Goal: Book appointment/travel/reservation

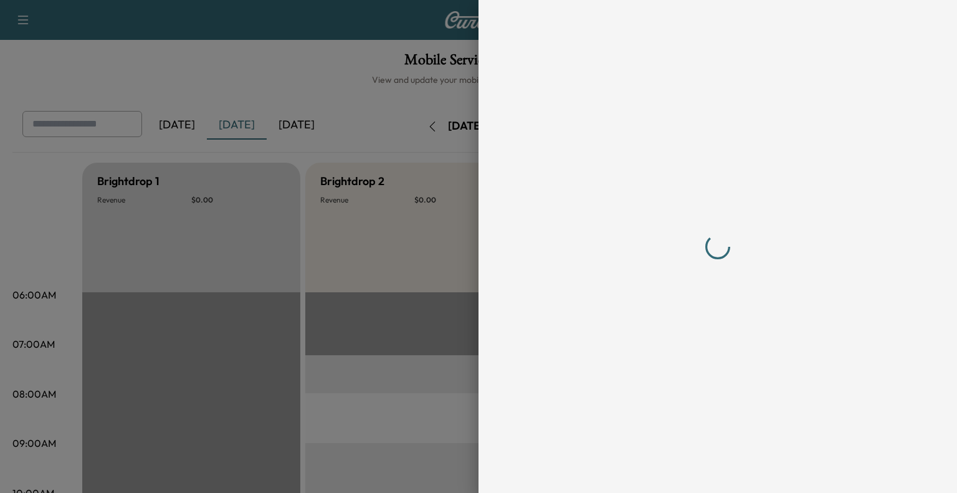
scroll to position [366, 0]
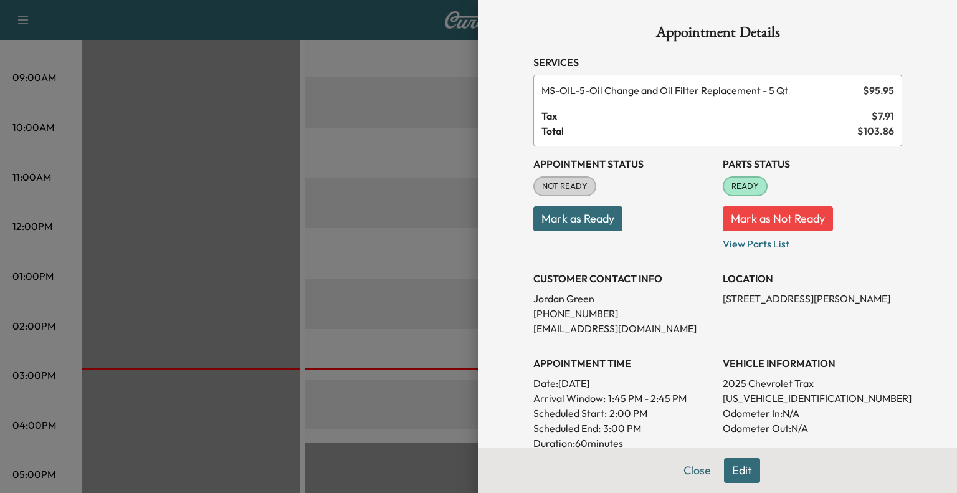
click at [743, 468] on button "Edit" at bounding box center [742, 470] width 36 height 25
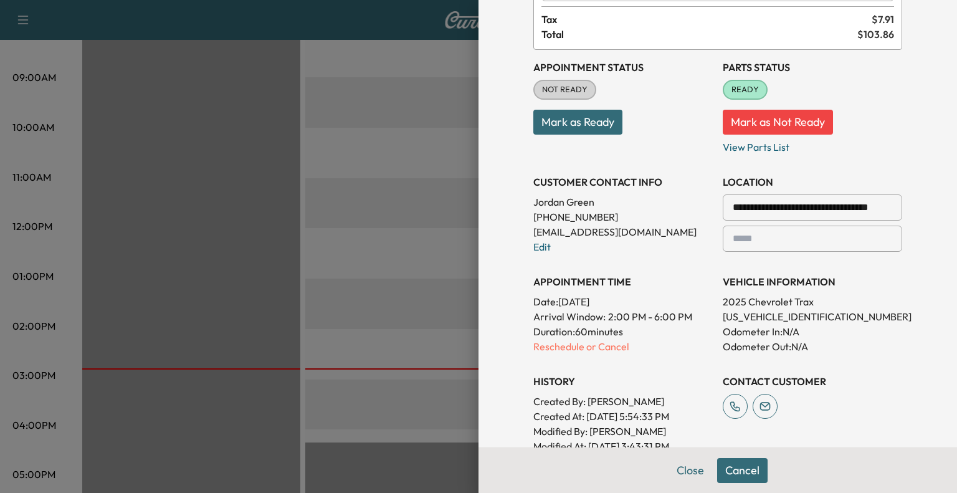
scroll to position [125, 0]
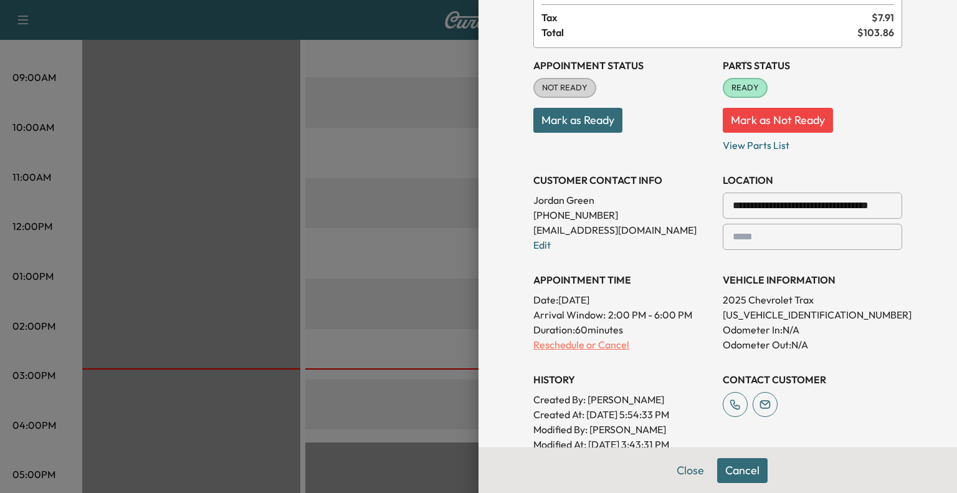
click at [542, 340] on p "Reschedule or Cancel" at bounding box center [624, 344] width 180 height 15
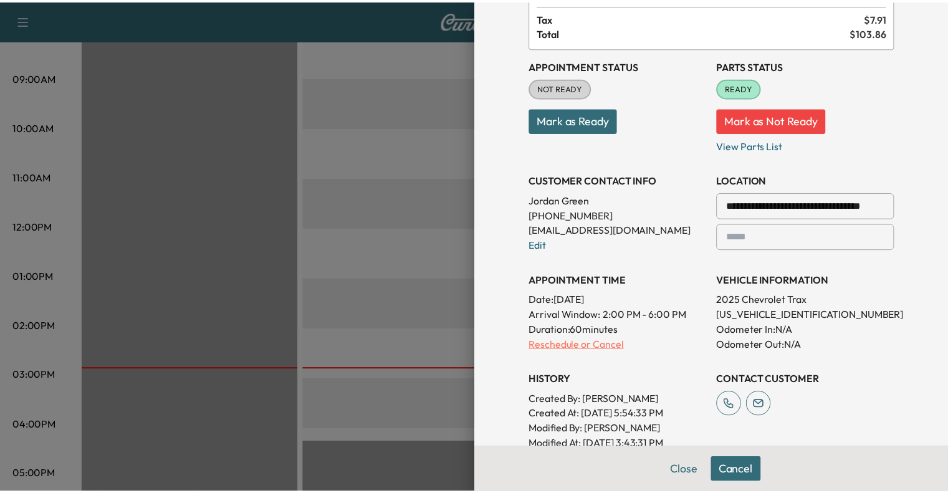
scroll to position [0, 0]
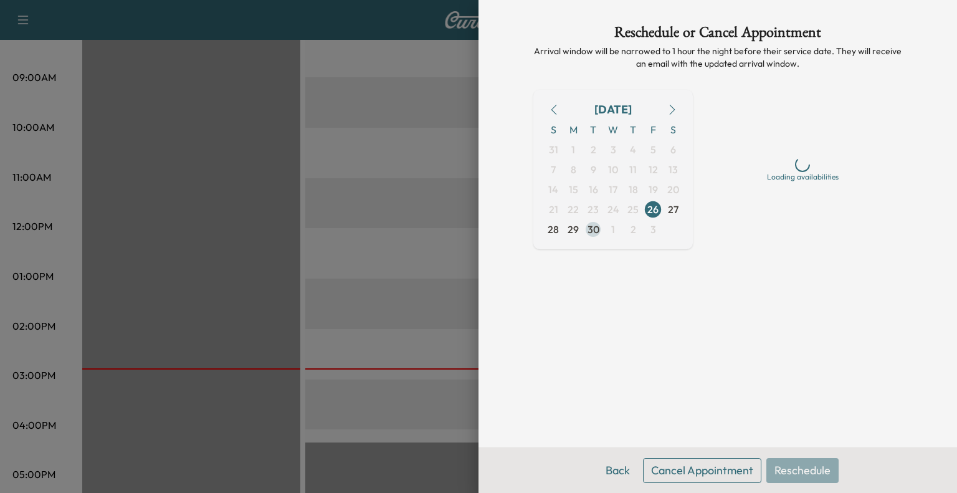
click at [591, 231] on span "30" at bounding box center [594, 229] width 12 height 15
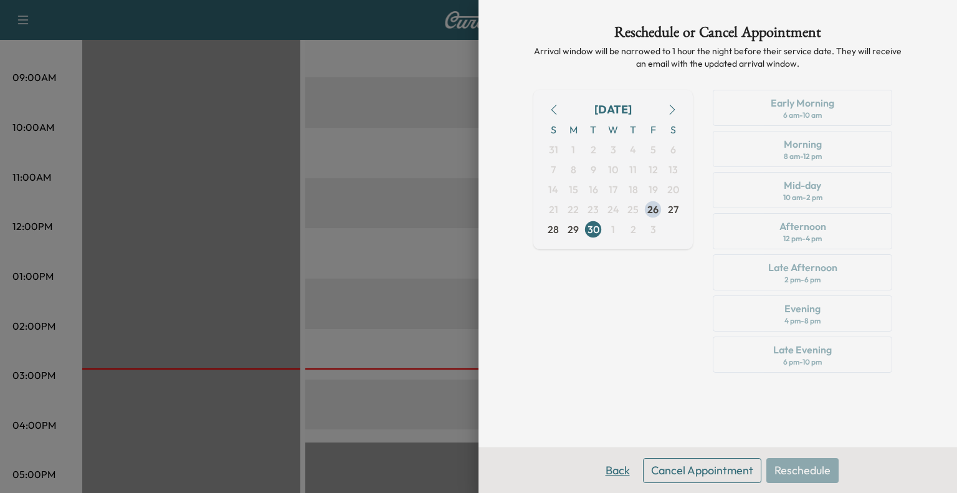
click at [623, 473] on button "Back" at bounding box center [618, 470] width 41 height 25
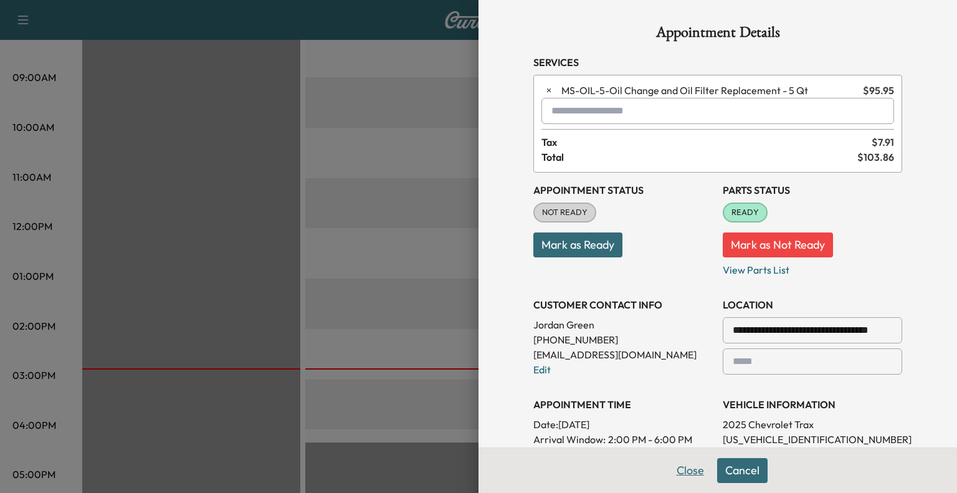
click at [678, 469] on button "Close" at bounding box center [691, 470] width 44 height 25
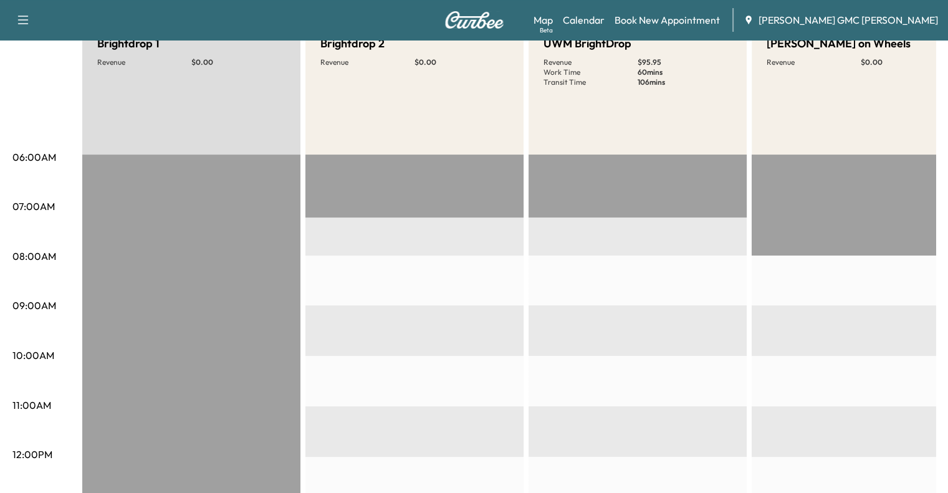
scroll to position [72, 0]
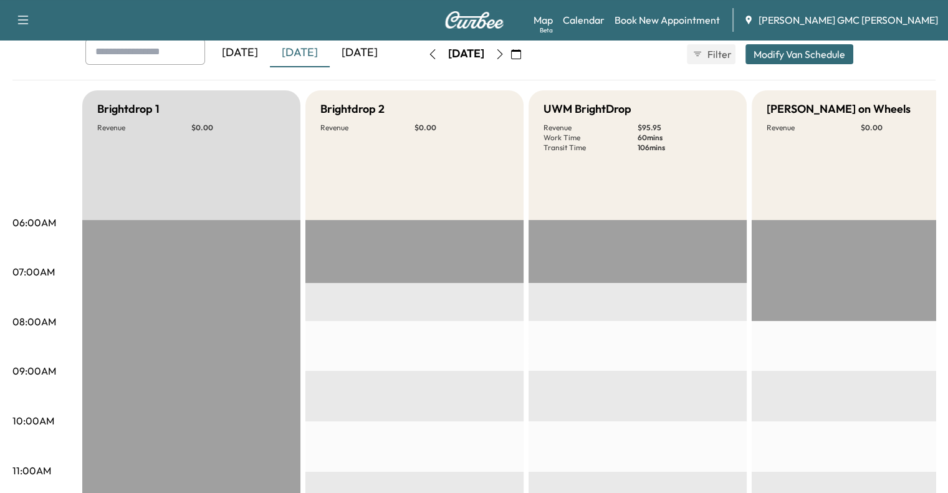
click at [521, 51] on icon "button" at bounding box center [516, 54] width 10 height 10
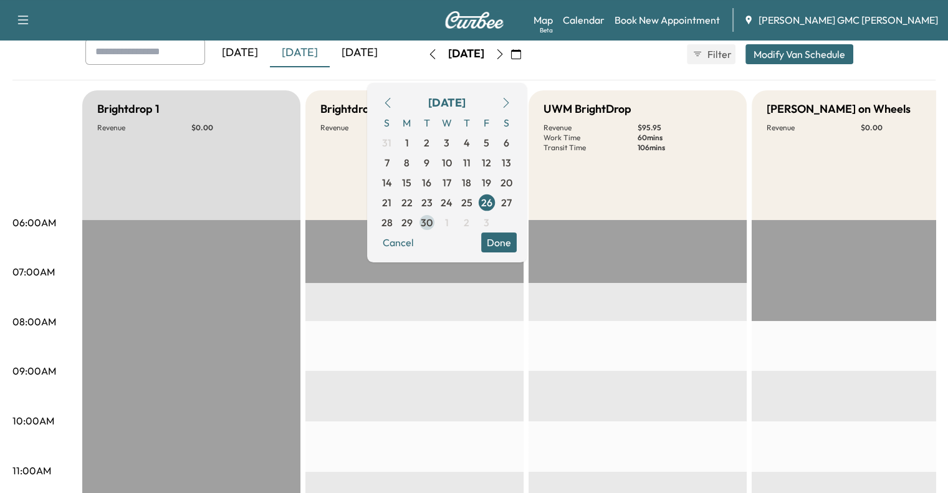
click at [433, 224] on span "30" at bounding box center [427, 222] width 12 height 15
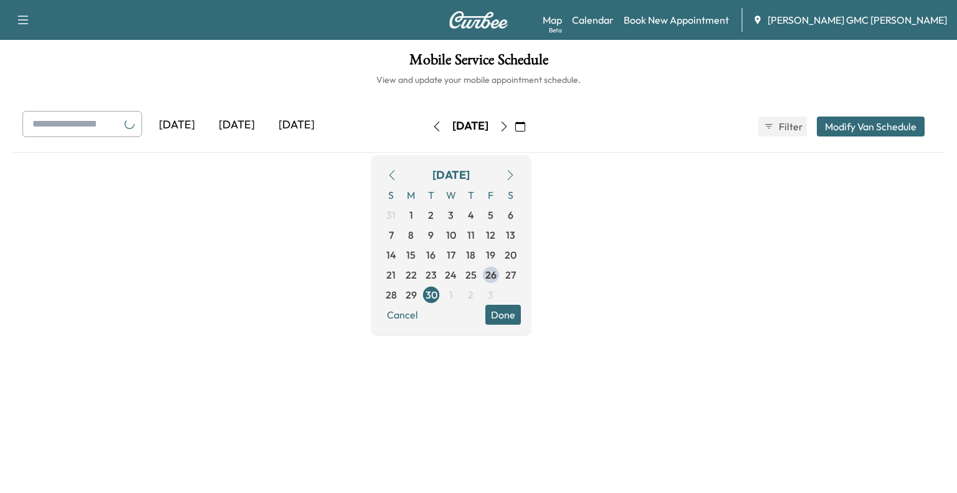
click at [703, 290] on div at bounding box center [478, 286] width 933 height 247
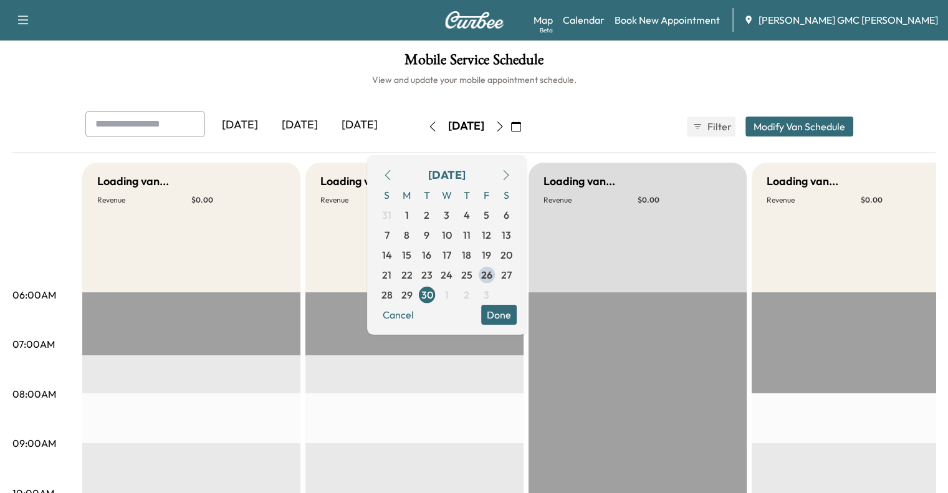
click at [703, 290] on div "Loading van... Revenue $ 0.00" at bounding box center [638, 228] width 218 height 130
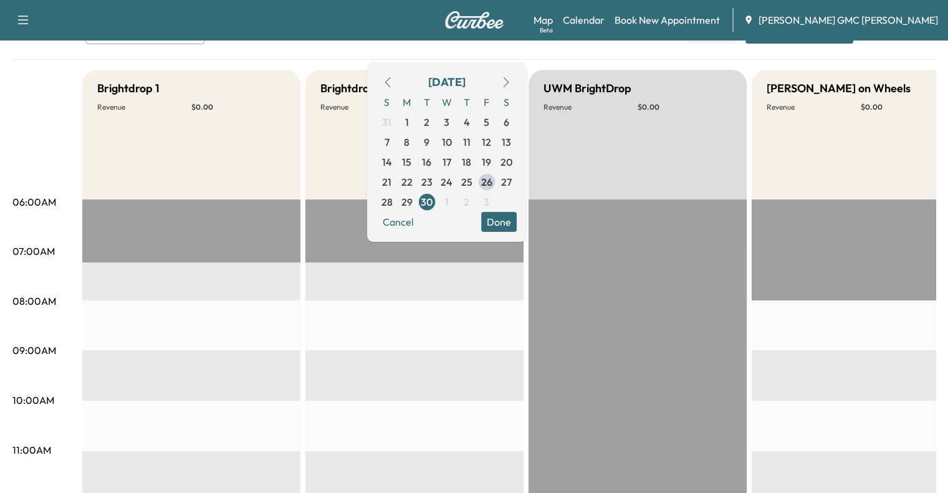
scroll to position [94, 0]
